Goal: Task Accomplishment & Management: Manage account settings

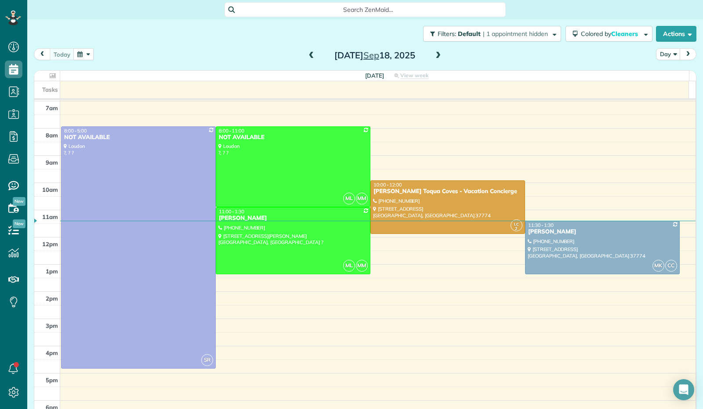
scroll to position [11, 0]
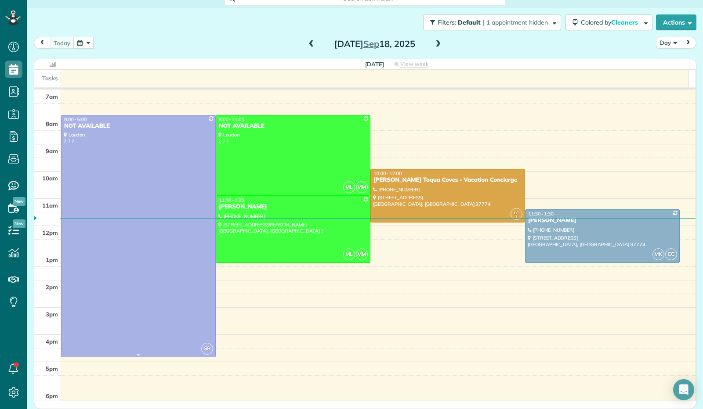
click at [149, 191] on div at bounding box center [138, 237] width 154 height 242
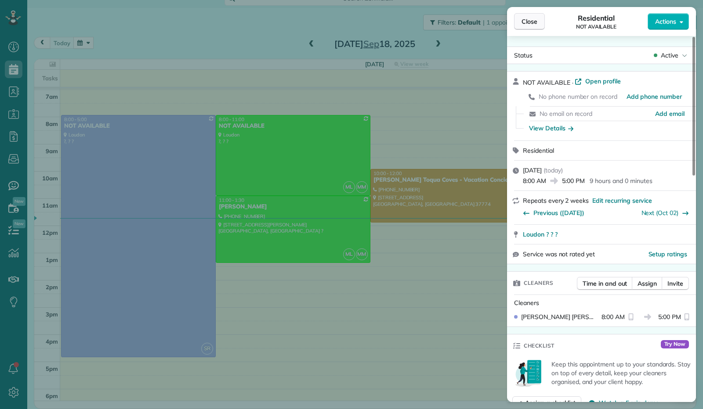
click at [526, 19] on span "Close" at bounding box center [529, 21] width 16 height 9
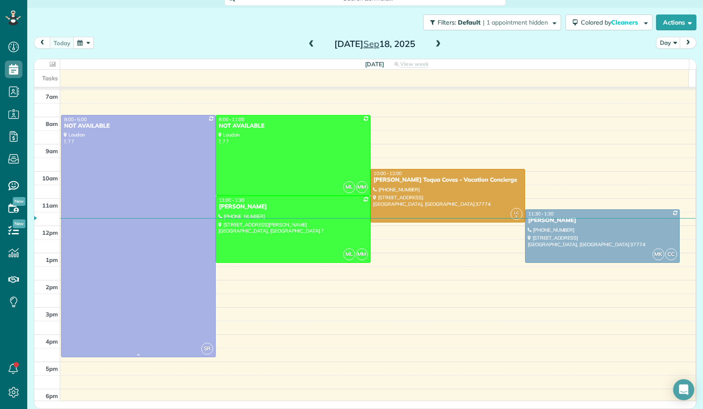
click at [132, 173] on div at bounding box center [138, 237] width 154 height 242
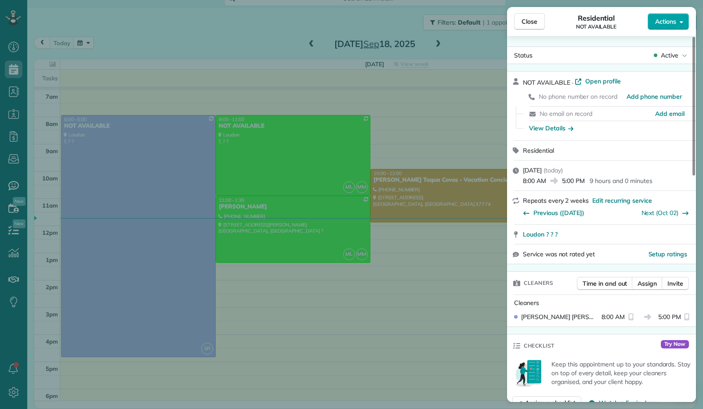
click at [682, 25] on button "Actions" at bounding box center [667, 21] width 41 height 17
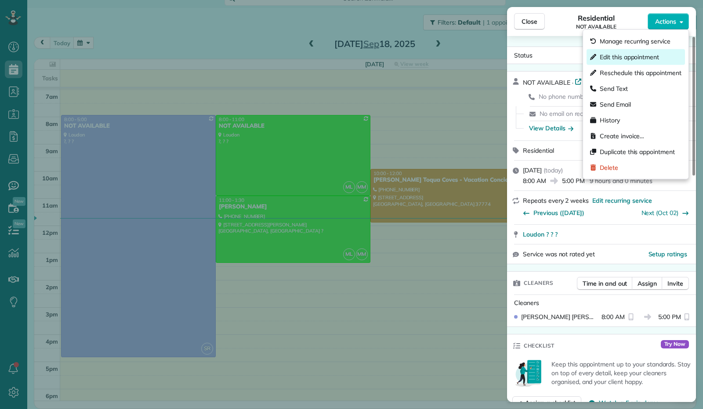
click at [654, 56] on span "Edit this appointment" at bounding box center [628, 57] width 59 height 9
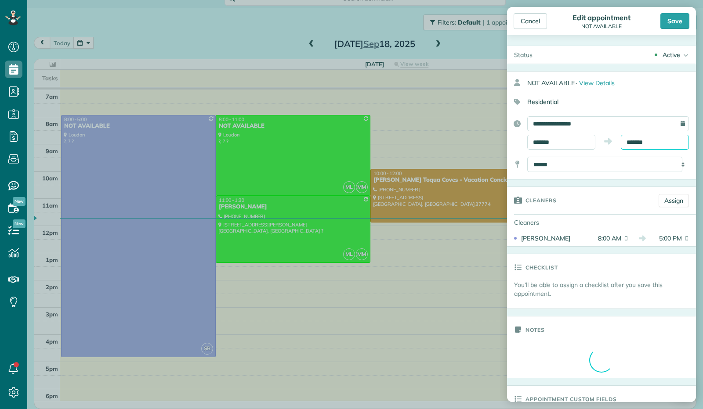
click at [638, 145] on body "Dashboard Scheduling Calendar View List View Dispatch View - Weekly scheduling …" at bounding box center [351, 204] width 703 height 409
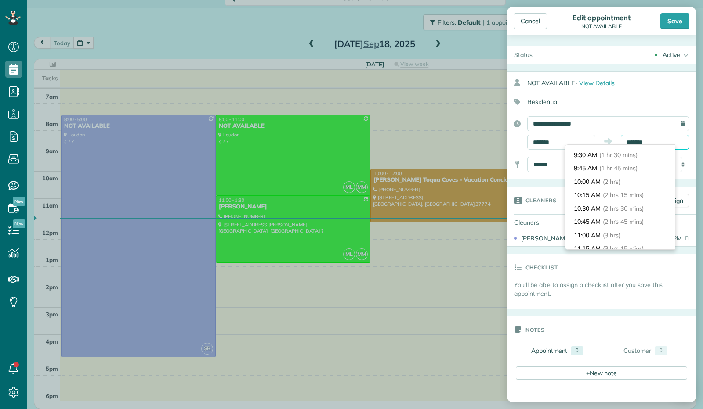
scroll to position [74, 0]
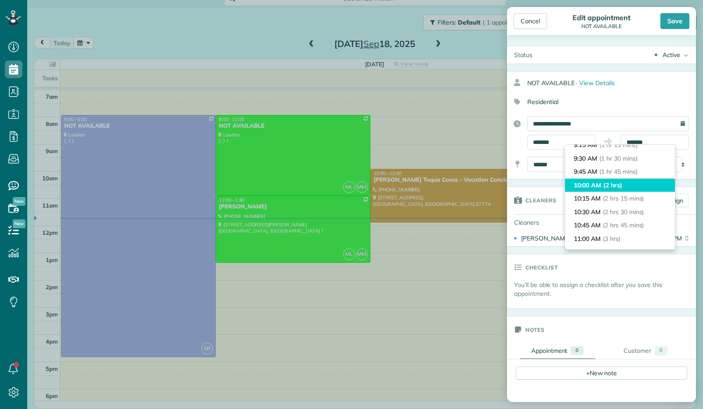
type input "********"
click at [634, 186] on li "10:00 AM (2 hrs)" at bounding box center [620, 186] width 110 height 14
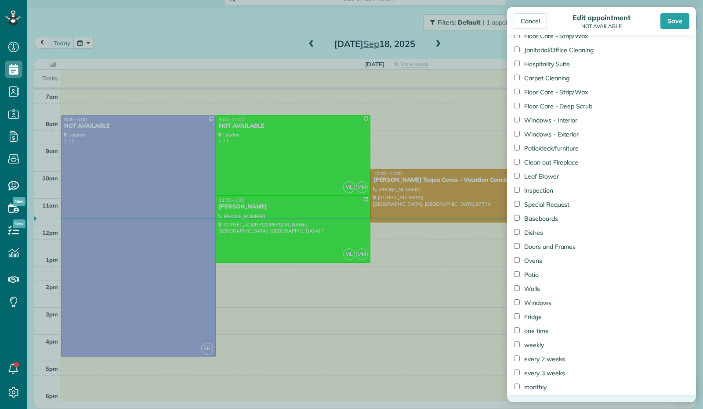
scroll to position [996, 0]
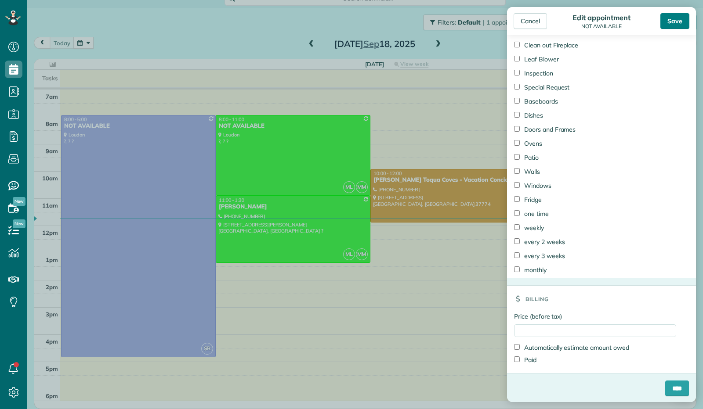
click at [676, 23] on div "Save" at bounding box center [674, 21] width 29 height 16
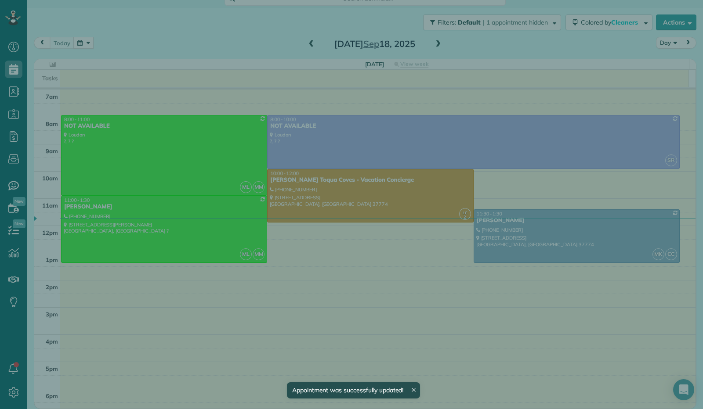
scroll to position [11, 0]
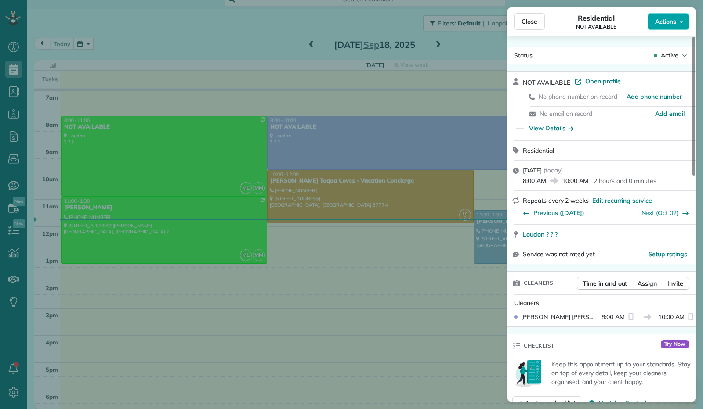
click at [686, 23] on button "Actions" at bounding box center [667, 21] width 41 height 17
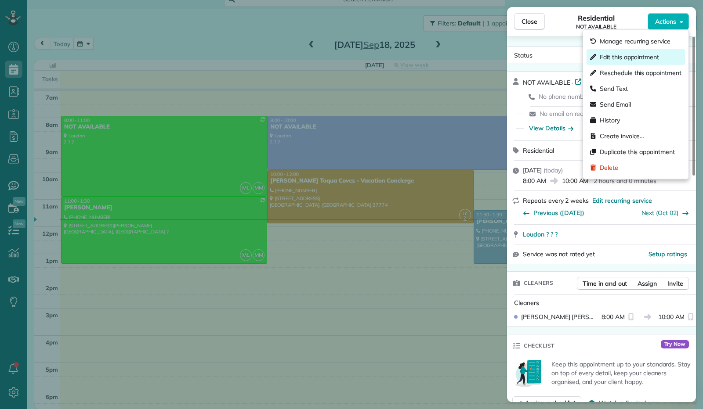
click at [662, 55] on div "Edit this appointment" at bounding box center [635, 57] width 98 height 16
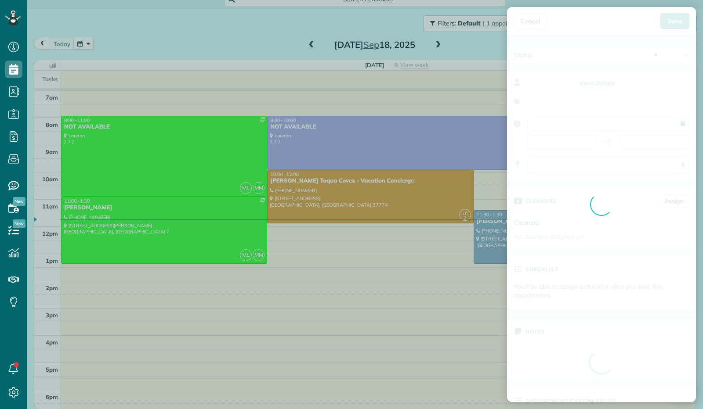
type input "**********"
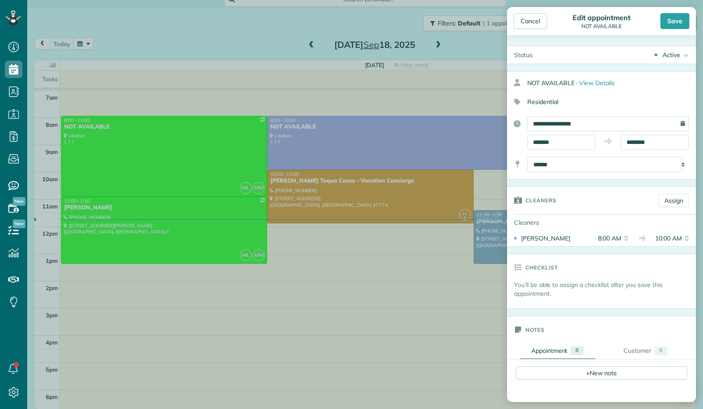
click at [675, 17] on div "Save" at bounding box center [674, 21] width 29 height 16
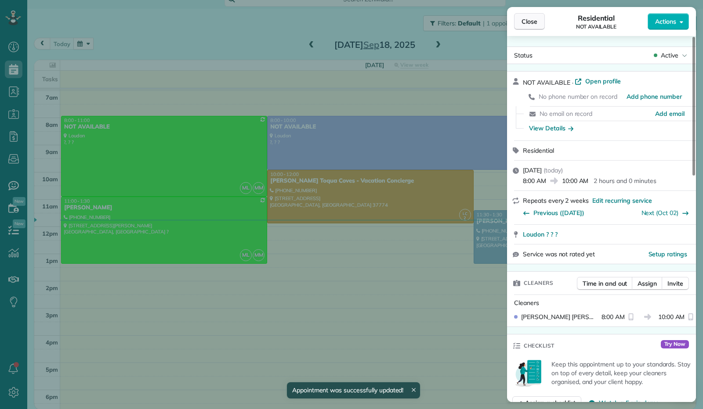
click at [527, 22] on span "Close" at bounding box center [529, 21] width 16 height 9
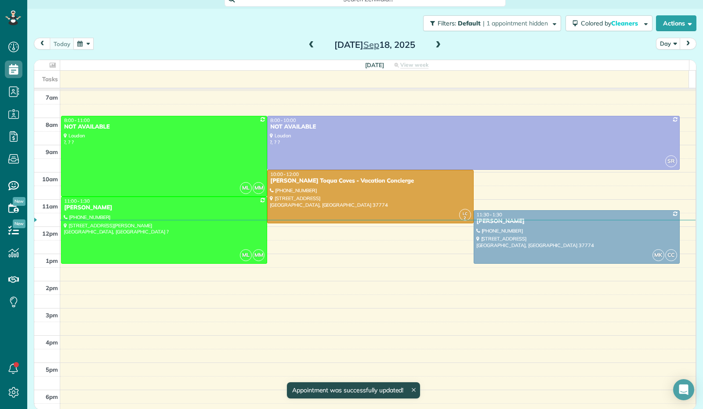
click at [89, 43] on button "button" at bounding box center [83, 44] width 20 height 12
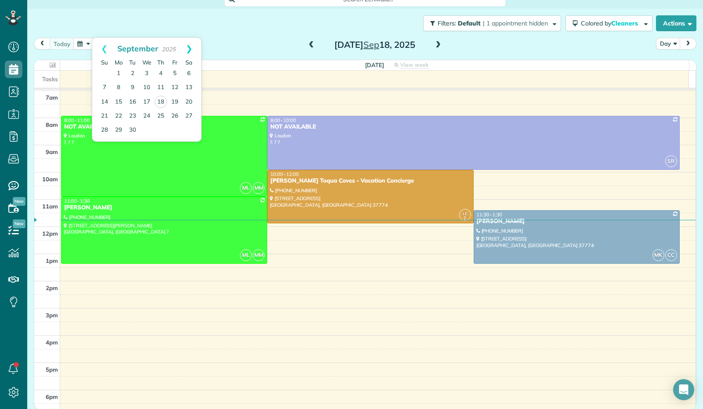
click at [194, 48] on link "Next" at bounding box center [189, 49] width 24 height 22
click at [162, 73] on link "2" at bounding box center [161, 74] width 14 height 14
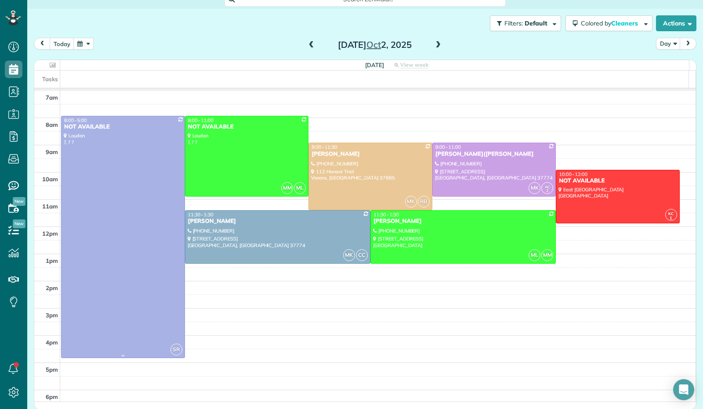
click at [130, 141] on div at bounding box center [122, 237] width 123 height 242
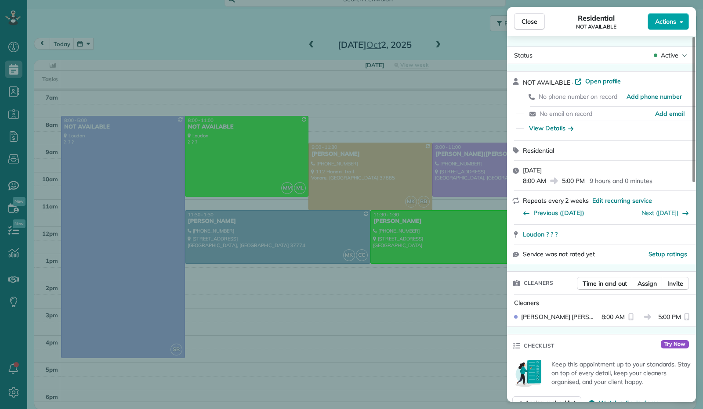
click at [683, 16] on button "Actions" at bounding box center [667, 21] width 41 height 17
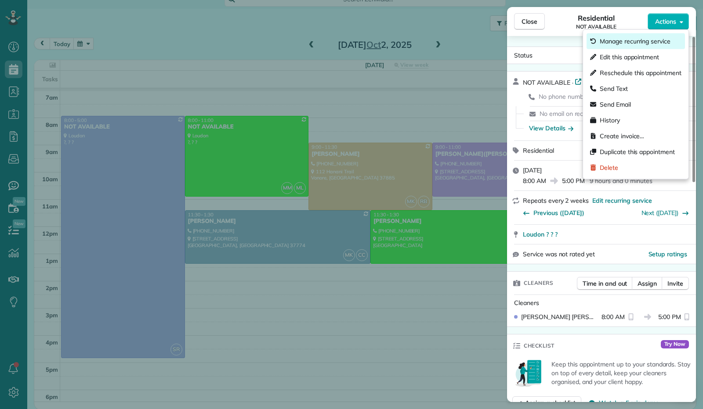
click at [667, 43] on span "Manage recurring service" at bounding box center [634, 41] width 71 height 9
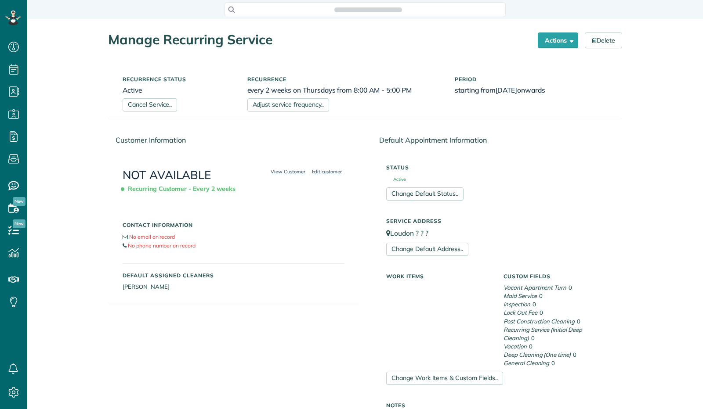
scroll to position [409, 27]
click at [299, 108] on link "Adjust service frequency.." at bounding box center [288, 104] width 82 height 13
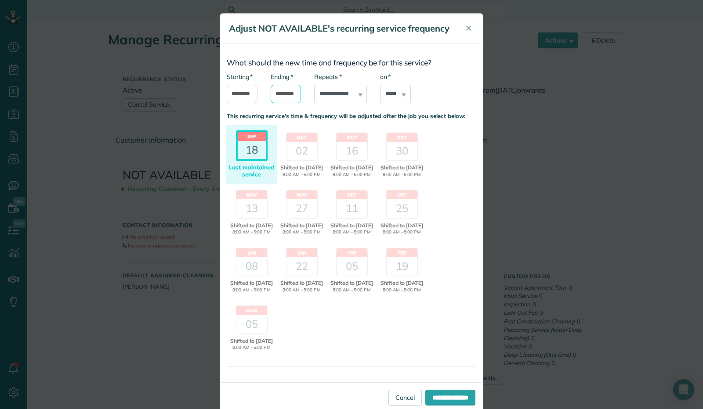
click at [278, 97] on input "*******" at bounding box center [286, 94] width 31 height 18
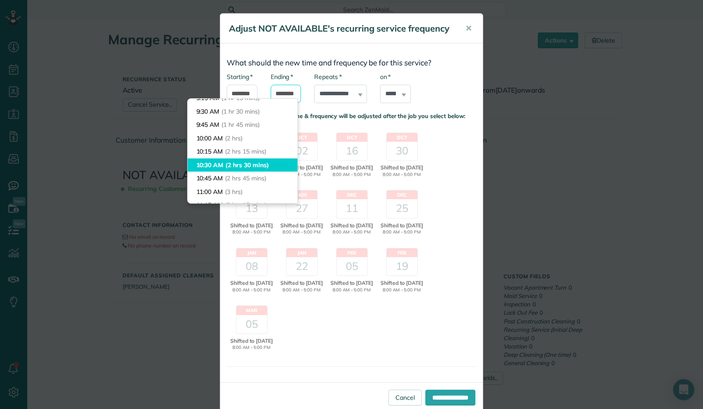
scroll to position [74, 0]
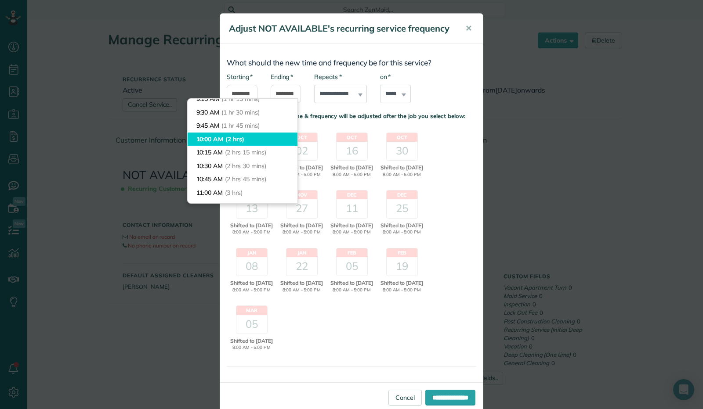
type input "********"
click at [257, 136] on body "Dashboard Scheduling Calendar View List View Dispatch View - Weekly scheduling …" at bounding box center [351, 204] width 703 height 409
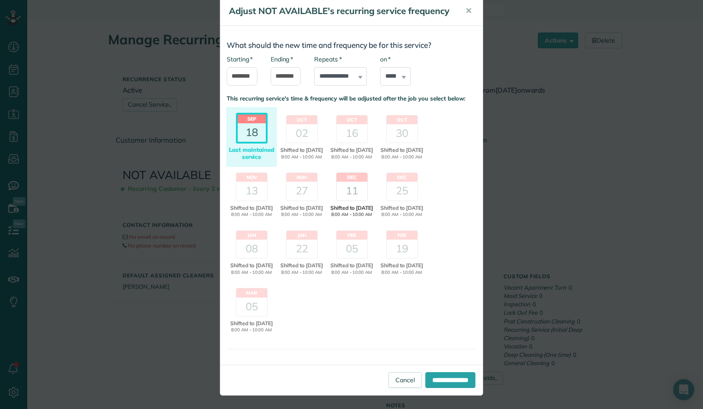
scroll to position [79, 0]
click at [427, 380] on input "**********" at bounding box center [450, 380] width 50 height 16
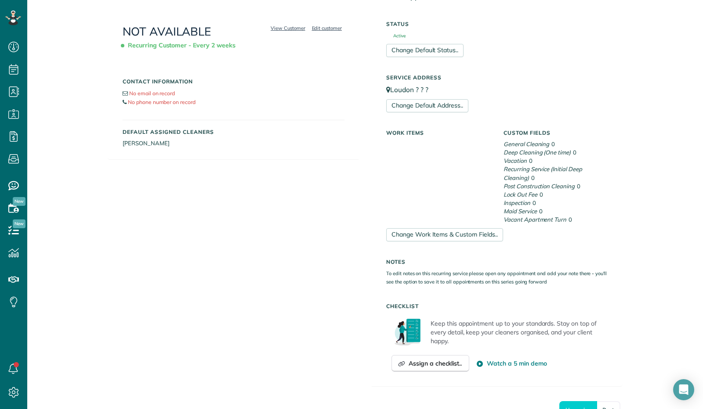
scroll to position [12, 0]
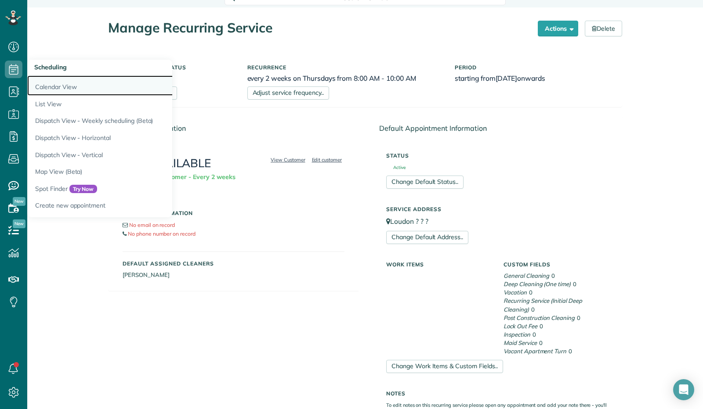
click at [56, 86] on link "Calendar View" at bounding box center [137, 86] width 220 height 20
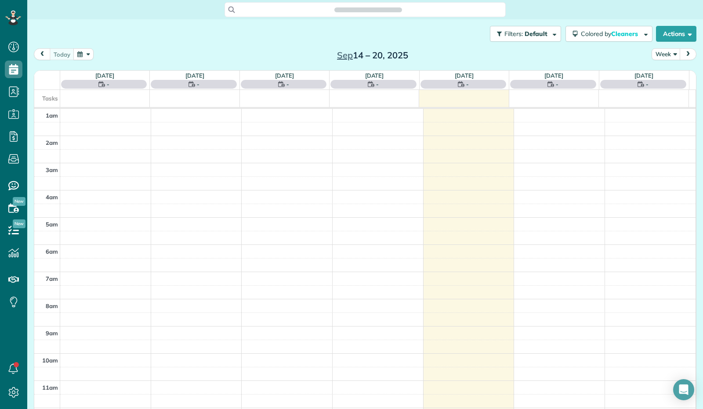
scroll to position [162, 0]
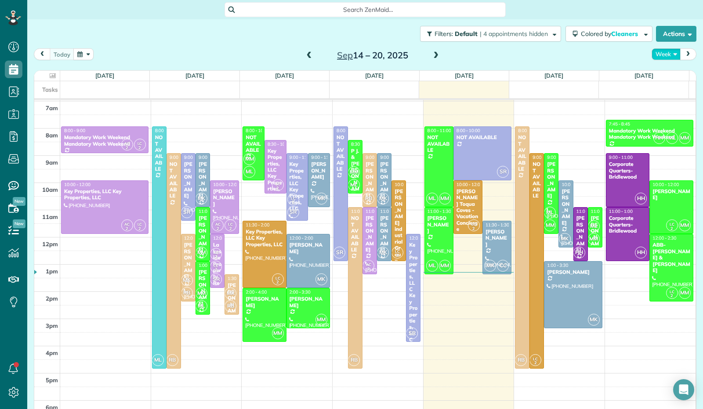
click at [669, 58] on button "Week" at bounding box center [665, 54] width 29 height 12
click at [661, 77] on link "Day" at bounding box center [686, 75] width 69 height 18
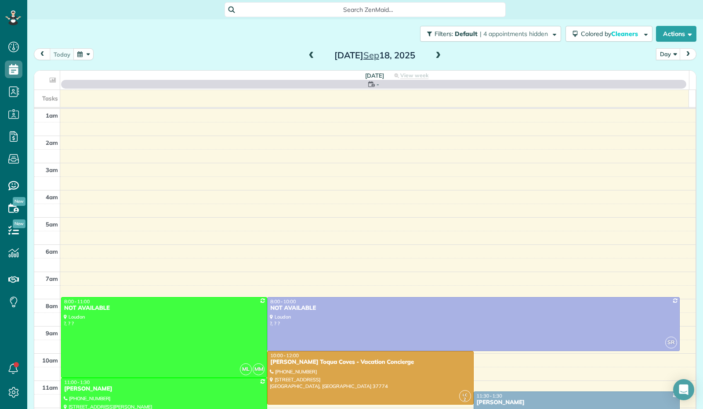
scroll to position [162, 0]
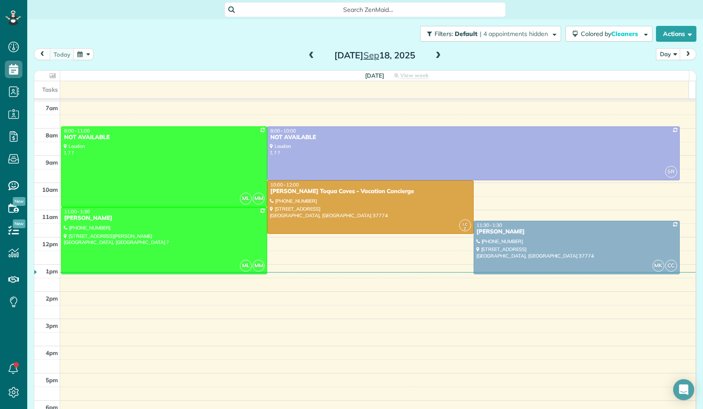
click at [89, 52] on button "button" at bounding box center [83, 54] width 20 height 12
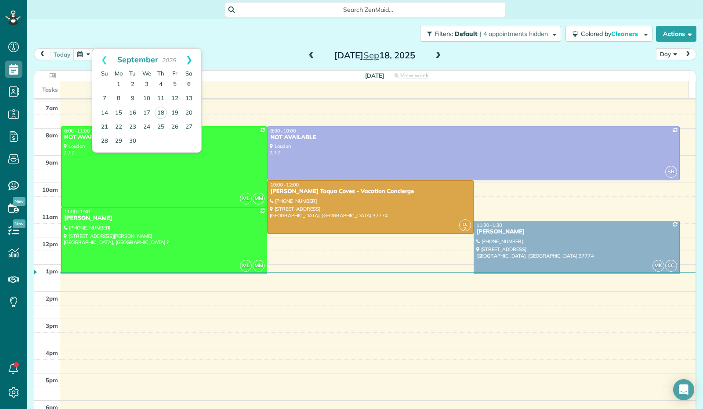
click at [191, 58] on link "Next" at bounding box center [189, 60] width 24 height 22
click at [163, 86] on link "2" at bounding box center [161, 85] width 14 height 14
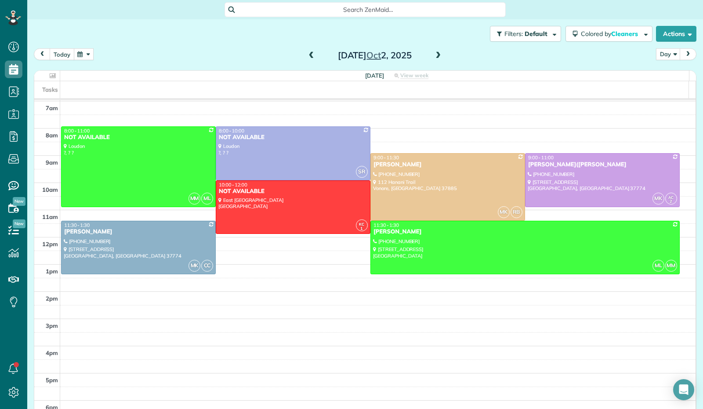
click at [55, 49] on button "today" at bounding box center [62, 54] width 25 height 12
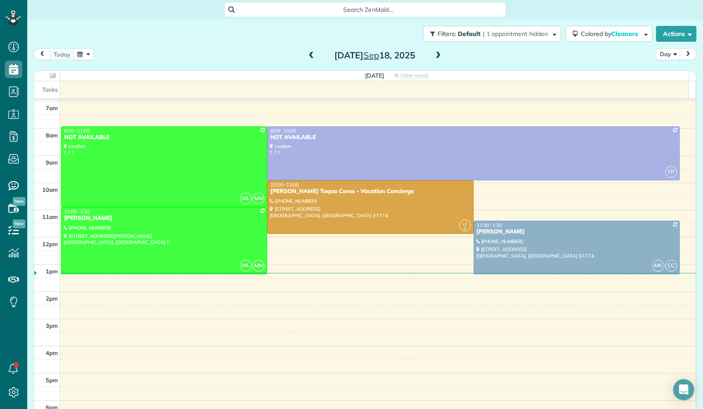
click at [88, 54] on button "button" at bounding box center [83, 54] width 20 height 12
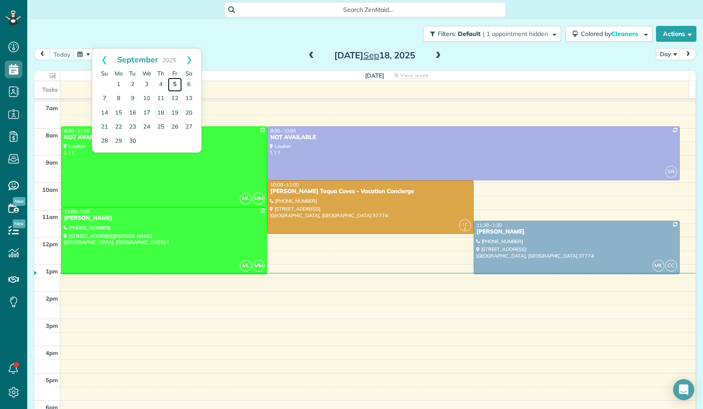
click at [175, 81] on link "5" at bounding box center [175, 85] width 14 height 14
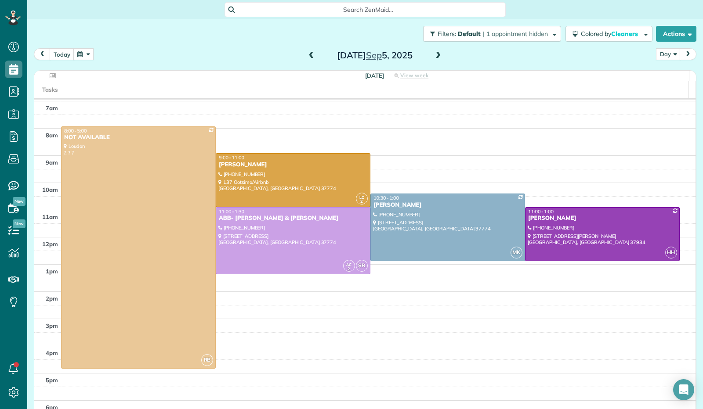
click at [434, 58] on span at bounding box center [438, 56] width 10 height 8
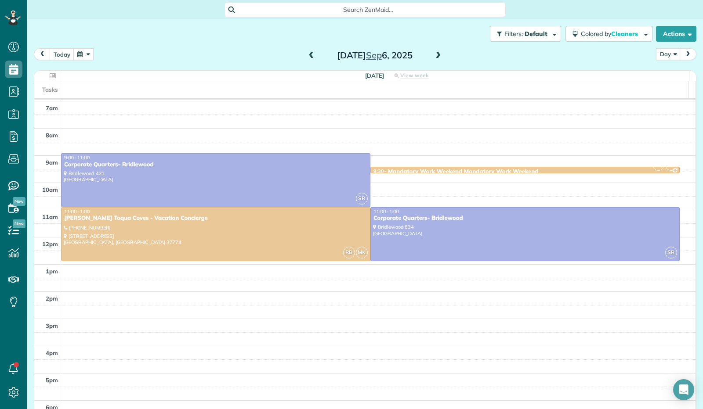
click at [434, 58] on span at bounding box center [438, 56] width 10 height 8
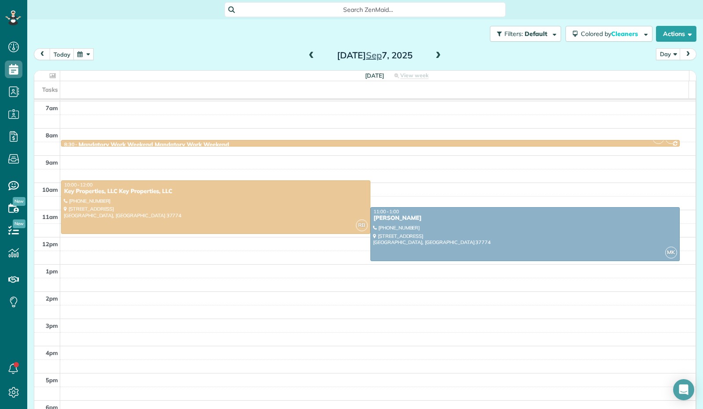
click at [307, 58] on span at bounding box center [312, 56] width 10 height 8
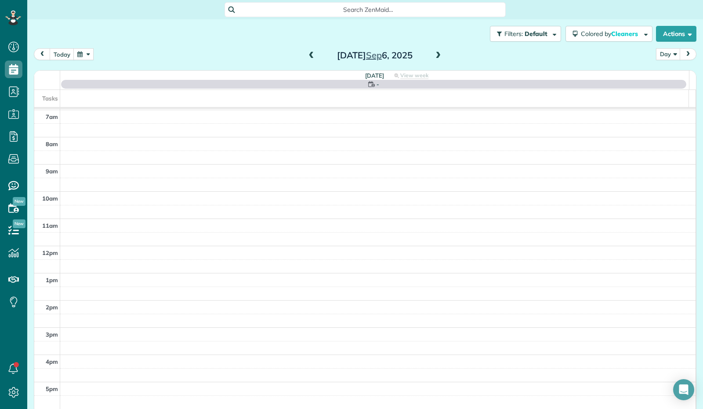
click at [307, 58] on span at bounding box center [312, 56] width 10 height 8
click at [307, 57] on span at bounding box center [312, 56] width 10 height 8
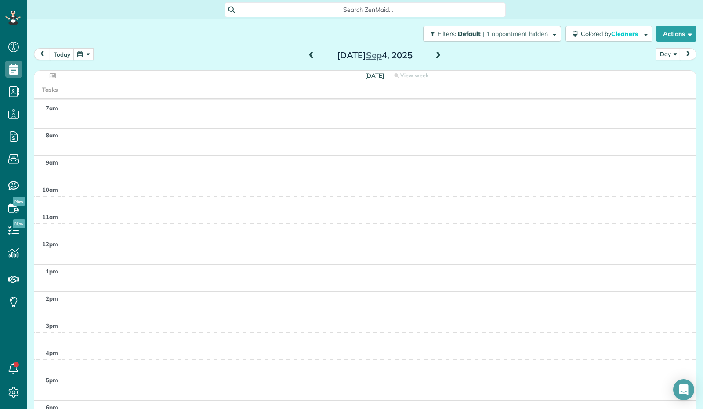
click at [307, 57] on span at bounding box center [312, 56] width 10 height 8
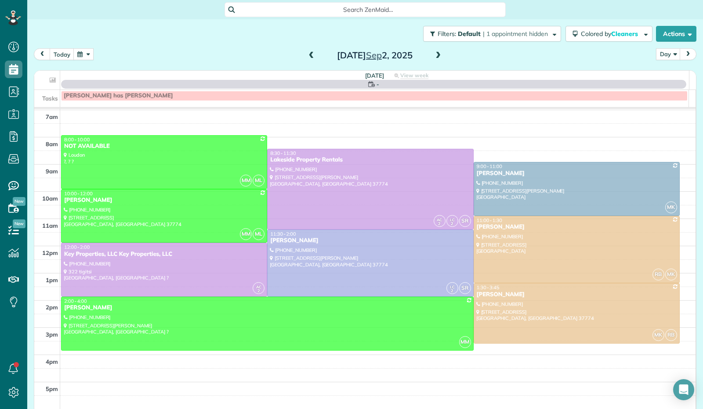
click at [307, 57] on span at bounding box center [312, 56] width 10 height 8
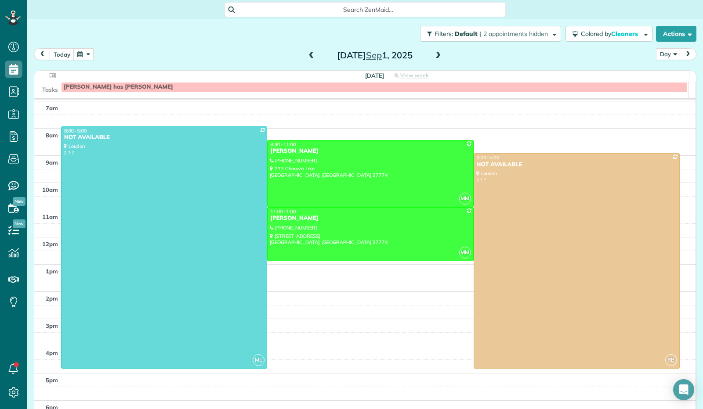
click at [307, 57] on span at bounding box center [312, 56] width 10 height 8
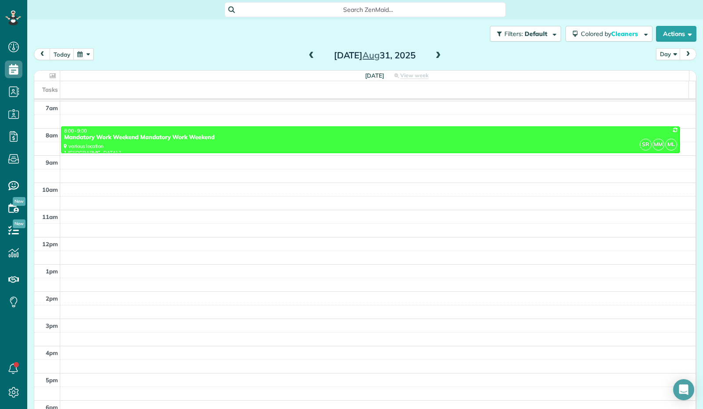
click at [307, 57] on span at bounding box center [312, 56] width 10 height 8
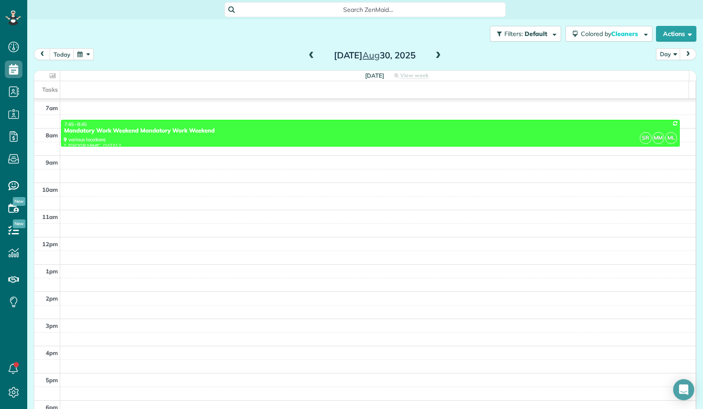
click at [307, 57] on span at bounding box center [312, 56] width 10 height 8
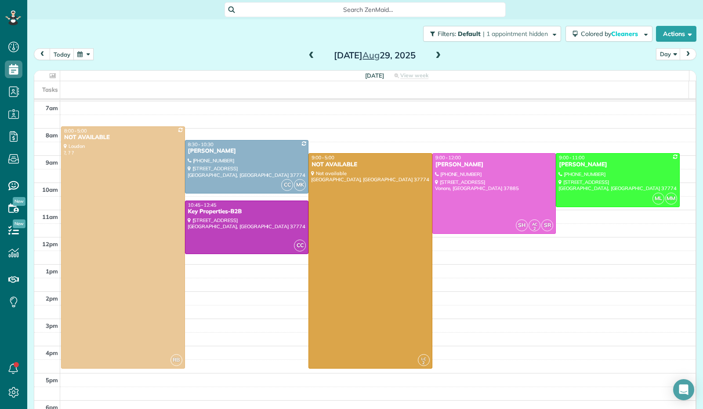
click at [84, 57] on button "button" at bounding box center [83, 54] width 20 height 12
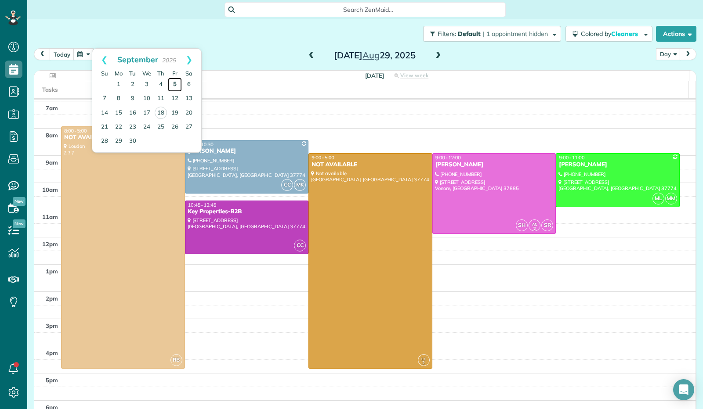
click at [177, 82] on link "5" at bounding box center [175, 85] width 14 height 14
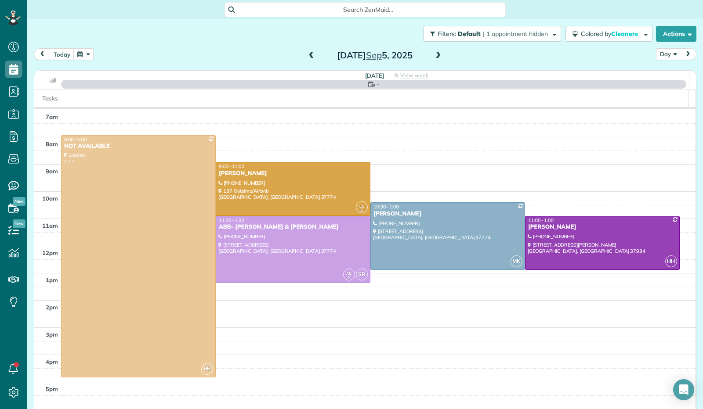
click at [309, 56] on span at bounding box center [312, 56] width 10 height 8
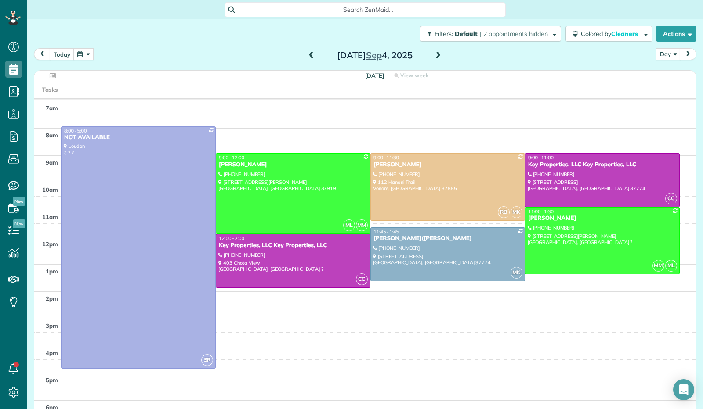
click at [77, 52] on button "button" at bounding box center [83, 54] width 20 height 12
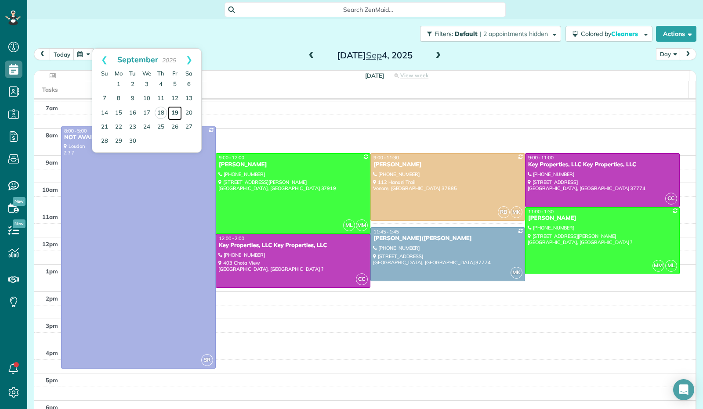
click at [173, 112] on link "19" at bounding box center [175, 113] width 14 height 14
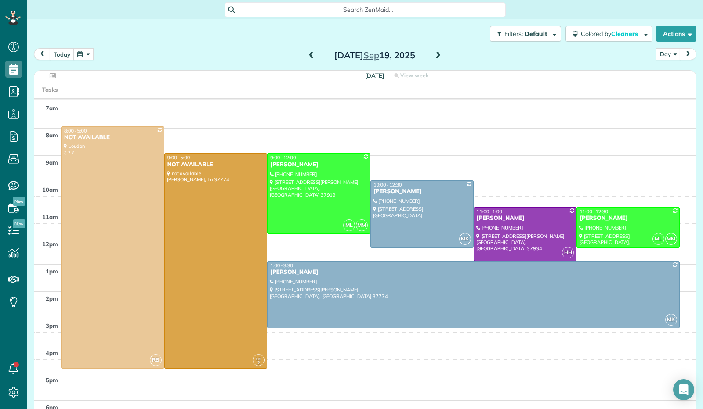
click at [309, 54] on span at bounding box center [312, 56] width 10 height 8
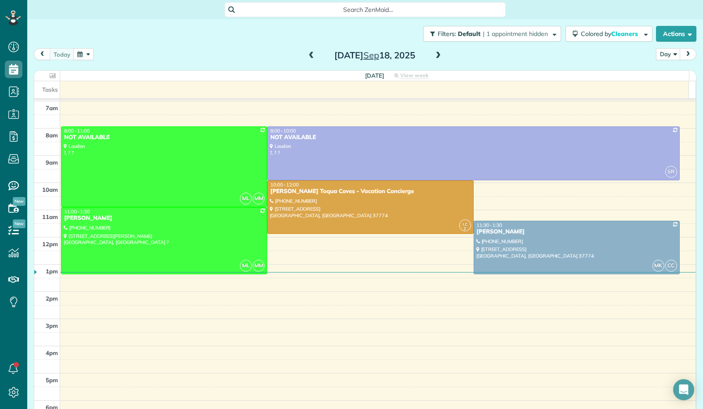
click at [309, 54] on span at bounding box center [312, 56] width 10 height 8
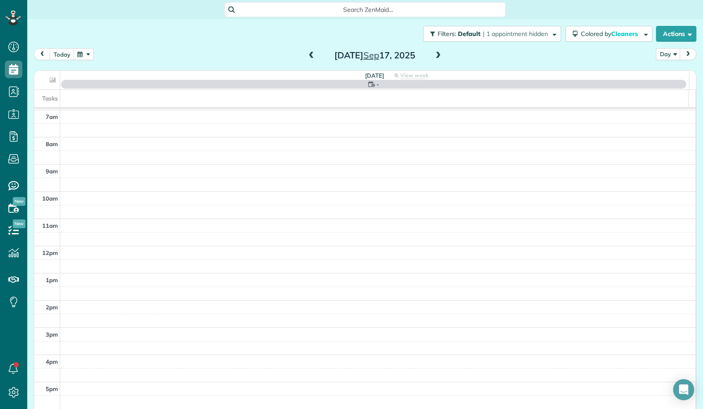
click at [433, 57] on span at bounding box center [438, 56] width 10 height 8
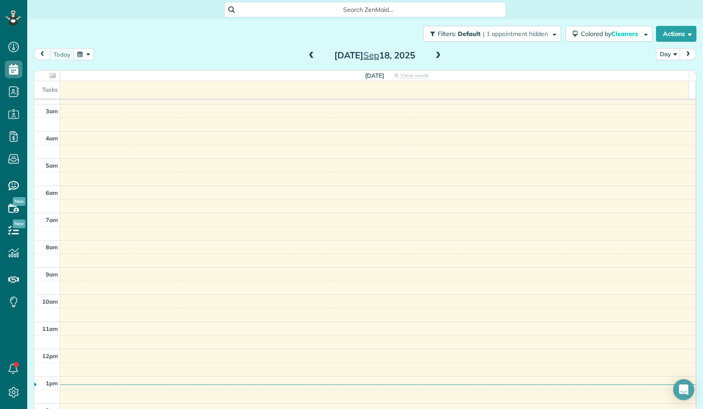
scroll to position [2, 0]
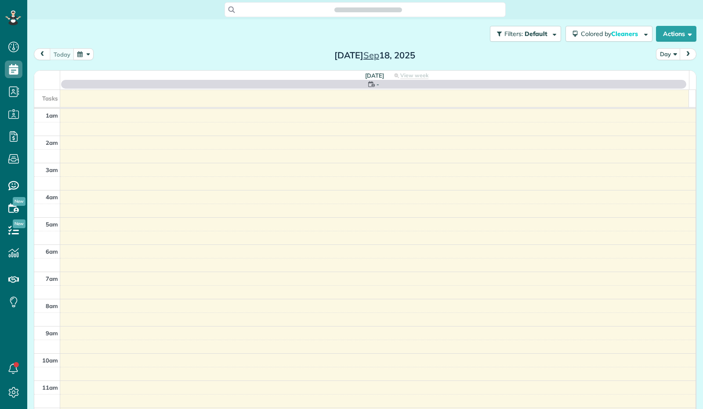
scroll to position [162, 0]
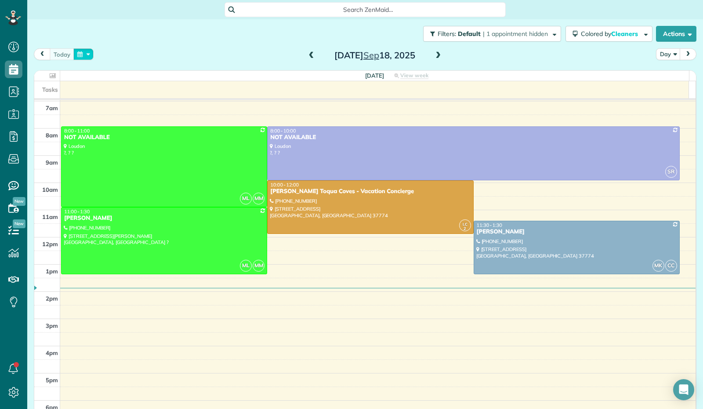
click at [91, 50] on button "button" at bounding box center [83, 54] width 20 height 12
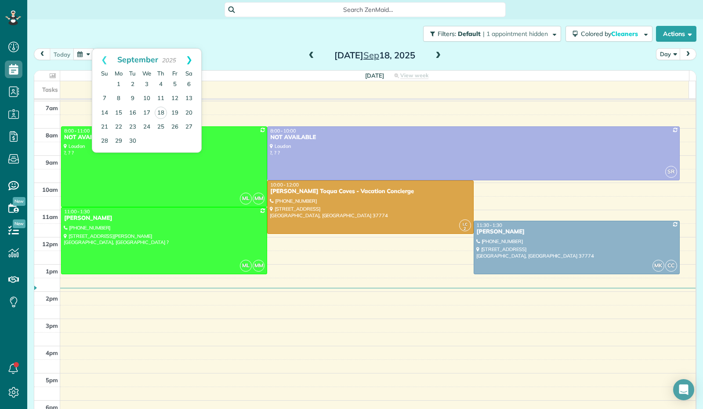
click at [191, 57] on link "Next" at bounding box center [189, 60] width 24 height 22
click at [116, 110] on link "13" at bounding box center [119, 113] width 14 height 14
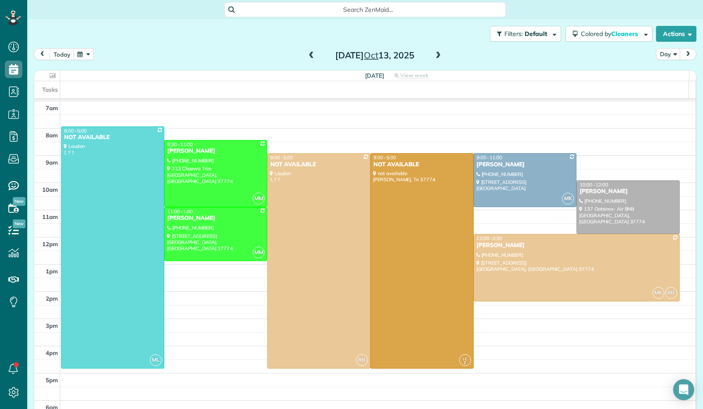
click at [435, 54] on span at bounding box center [438, 56] width 10 height 8
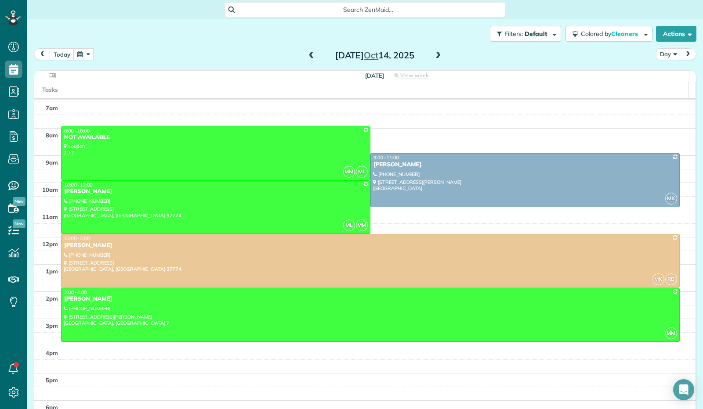
click at [435, 54] on span at bounding box center [438, 56] width 10 height 8
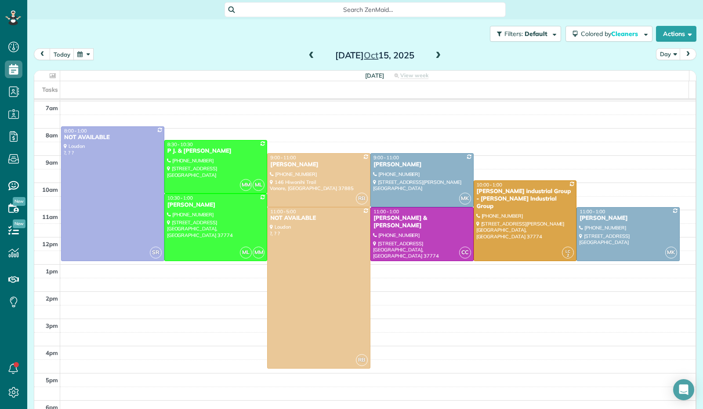
click at [435, 55] on span at bounding box center [438, 56] width 10 height 8
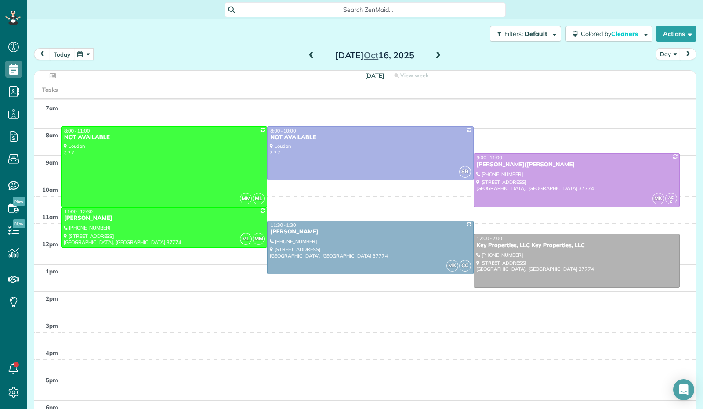
click at [63, 50] on button "today" at bounding box center [62, 54] width 25 height 12
